Goal: Task Accomplishment & Management: Use online tool/utility

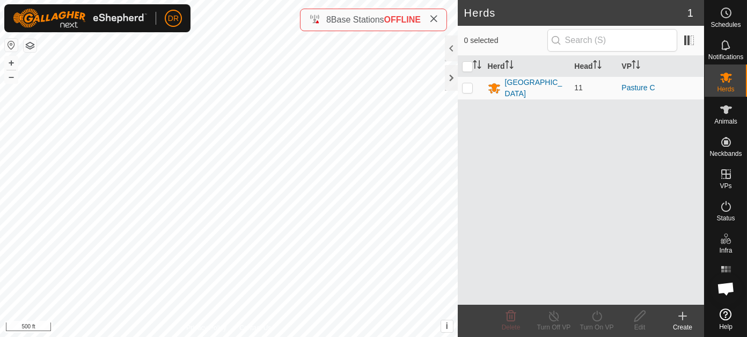
scroll to position [1945, 0]
click at [520, 88] on div "[GEOGRAPHIC_DATA]" at bounding box center [535, 88] width 61 height 23
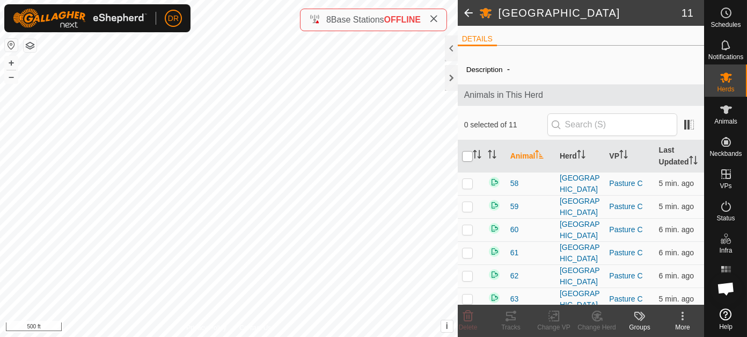
click at [467, 162] on input "checkbox" at bounding box center [467, 156] width 11 height 11
checkbox input "true"
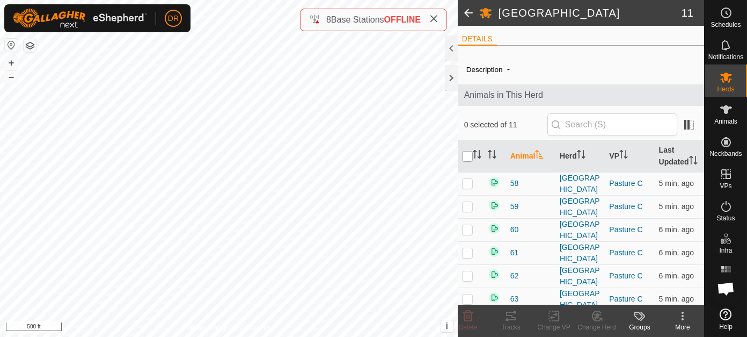
checkbox input "true"
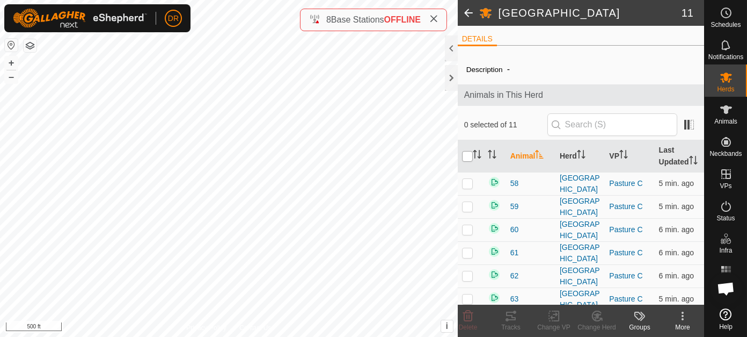
checkbox input "true"
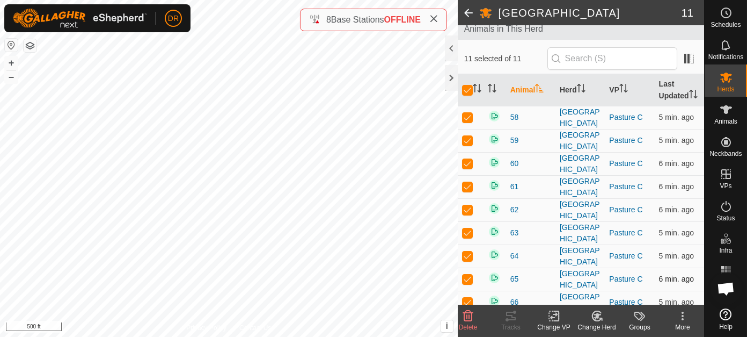
scroll to position [256, 0]
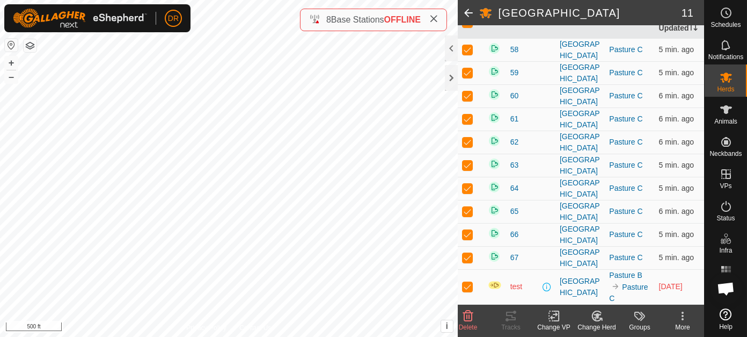
click at [469, 284] on p-checkbox at bounding box center [467, 286] width 11 height 9
checkbox input "false"
click at [510, 318] on icon at bounding box center [511, 315] width 13 height 13
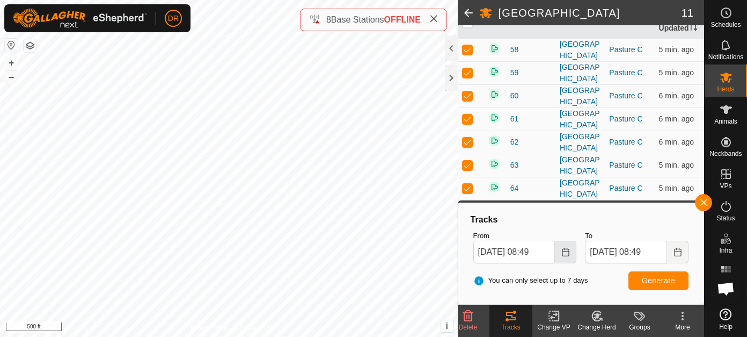
click at [565, 253] on icon "Choose Date" at bounding box center [566, 252] width 9 height 9
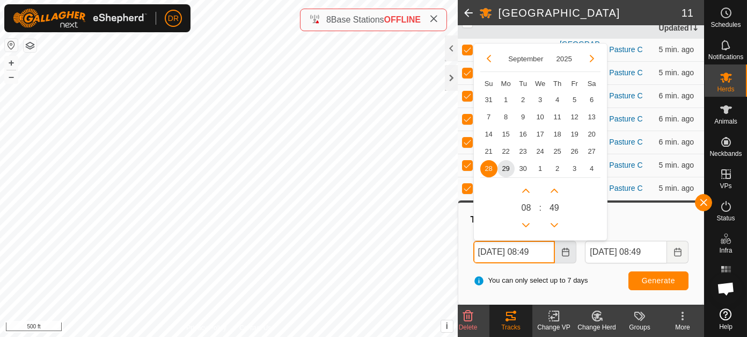
scroll to position [0, 2]
click at [575, 150] on span "26" at bounding box center [574, 151] width 17 height 17
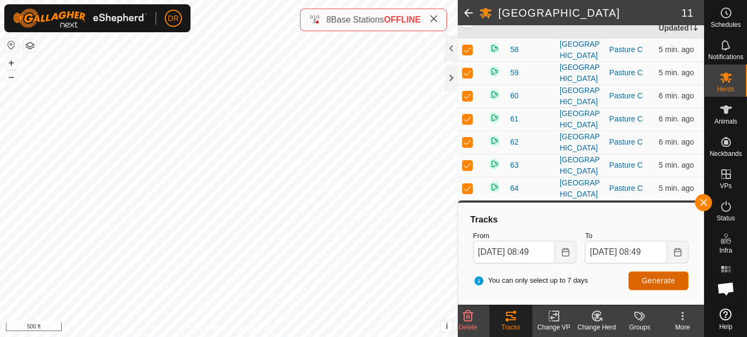
scroll to position [0, 0]
click at [652, 277] on span "Generate" at bounding box center [658, 280] width 33 height 9
click at [562, 252] on icon "Choose Date" at bounding box center [566, 252] width 9 height 9
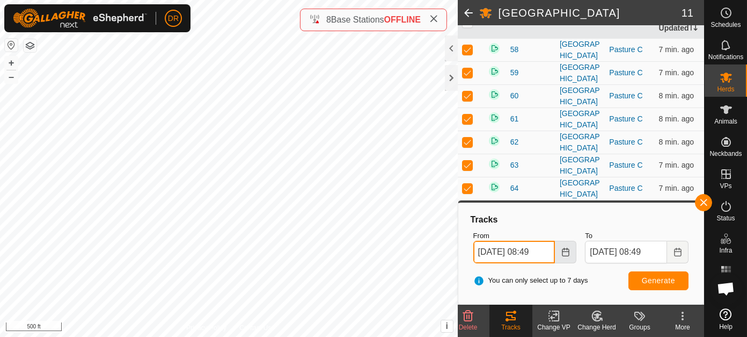
scroll to position [0, 2]
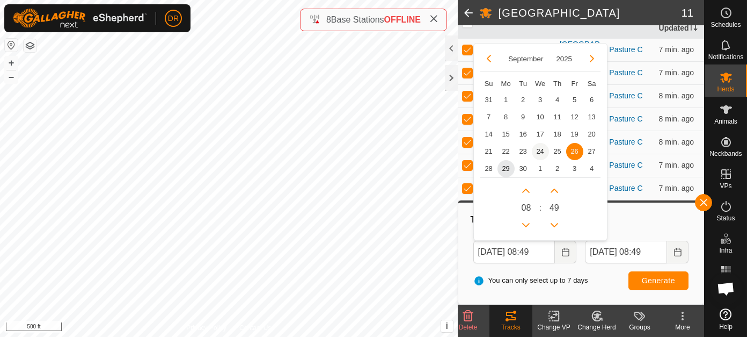
click at [541, 151] on span "24" at bounding box center [540, 151] width 17 height 17
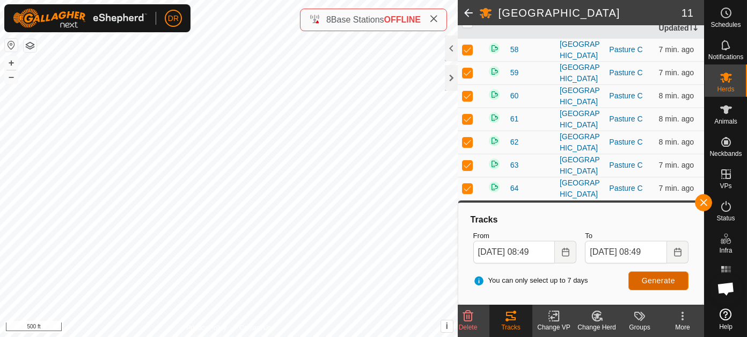
click at [674, 280] on span "Generate" at bounding box center [658, 280] width 33 height 9
click at [561, 258] on button "Choose Date" at bounding box center [565, 252] width 21 height 23
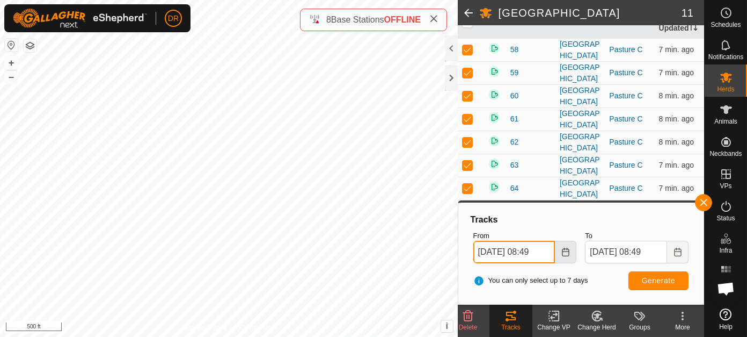
scroll to position [0, 2]
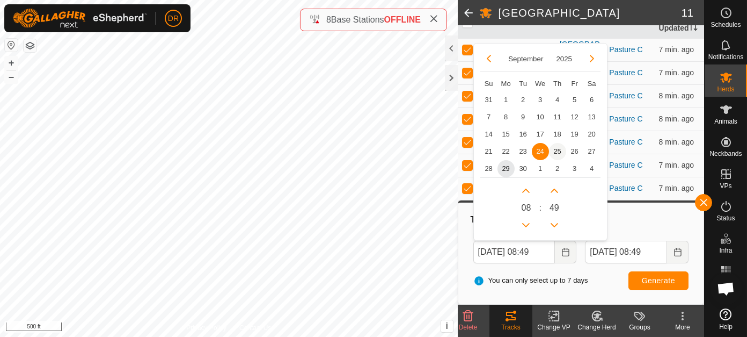
click at [557, 150] on span "25" at bounding box center [557, 151] width 17 height 17
type input "[DATE] 08:49"
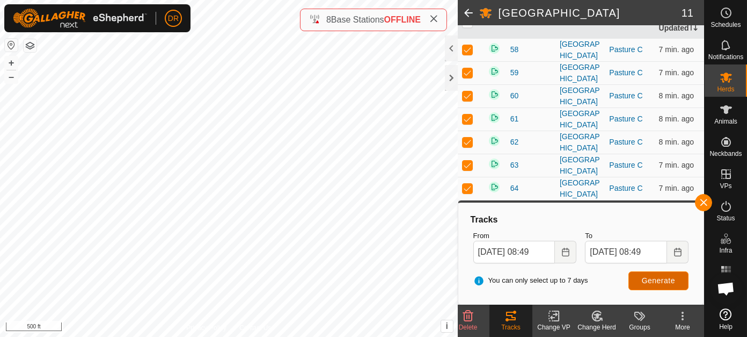
click at [665, 284] on button "Generate" at bounding box center [659, 280] width 60 height 19
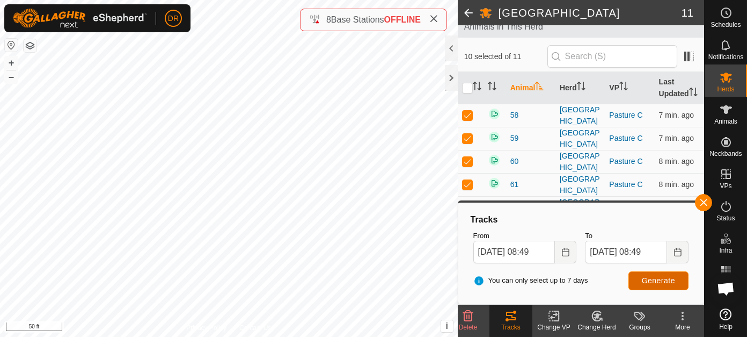
scroll to position [54, 0]
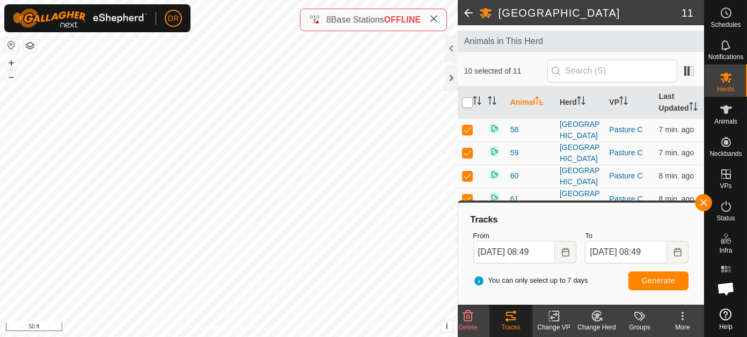
click at [468, 108] on input "checkbox" at bounding box center [467, 102] width 11 height 11
checkbox input "true"
click at [467, 108] on input "checkbox" at bounding box center [467, 102] width 11 height 11
checkbox input "false"
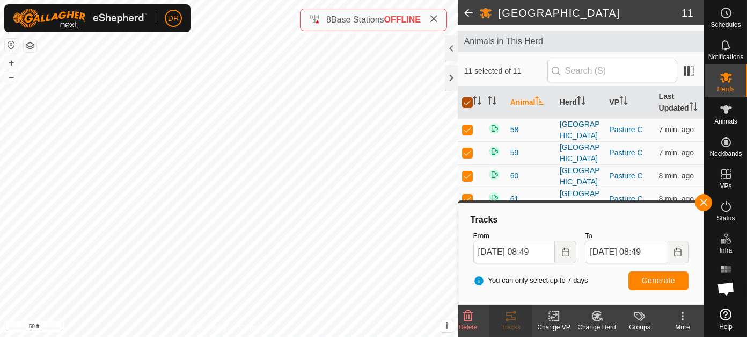
checkbox input "false"
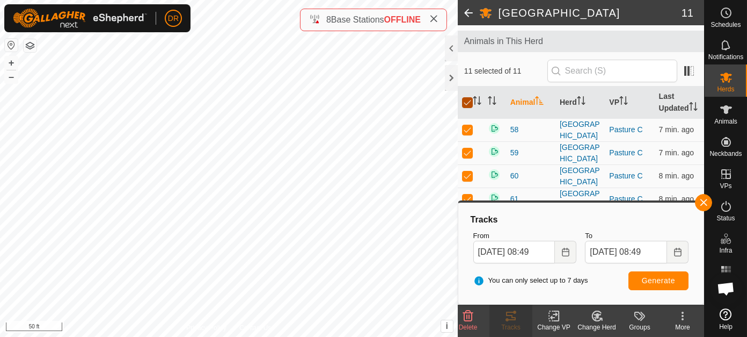
checkbox input "false"
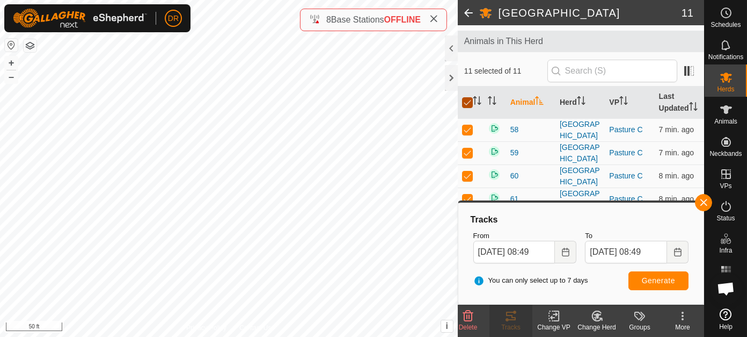
checkbox input "false"
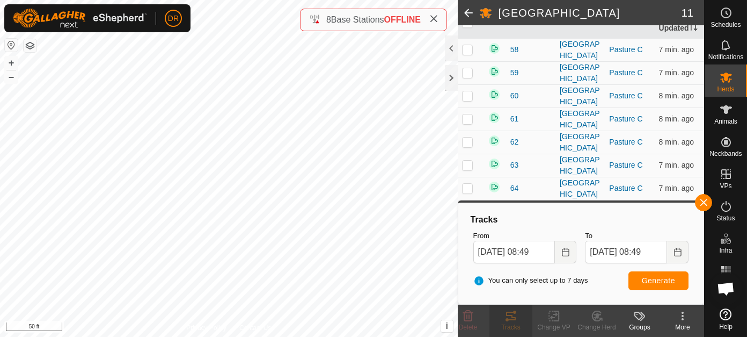
scroll to position [256, 0]
click at [469, 207] on p-checkbox at bounding box center [467, 211] width 11 height 9
checkbox input "true"
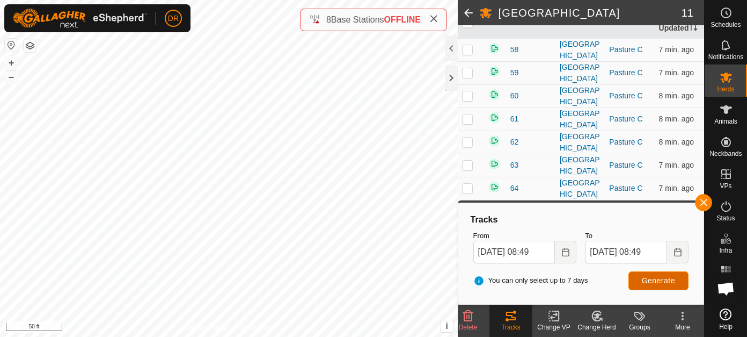
click at [668, 281] on span "Generate" at bounding box center [658, 280] width 33 height 9
